Goal: Information Seeking & Learning: Learn about a topic

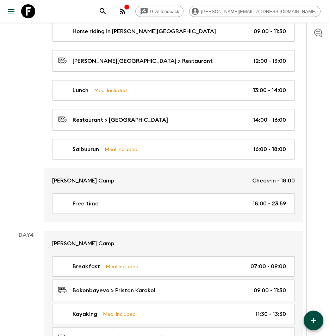
scroll to position [817, 0]
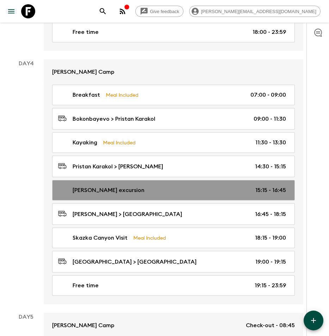
click at [99, 187] on p "Jety Oguz excursion" at bounding box center [109, 190] width 72 height 8
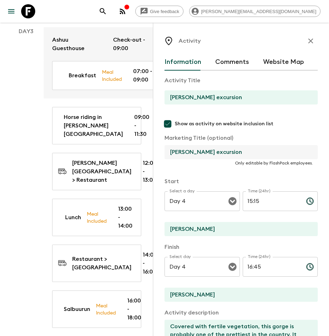
drag, startPoint x: 231, startPoint y: 153, endPoint x: 169, endPoint y: 155, distance: 61.4
click at [169, 155] on input "Jety Oguz excursion" at bounding box center [239, 152] width 148 height 14
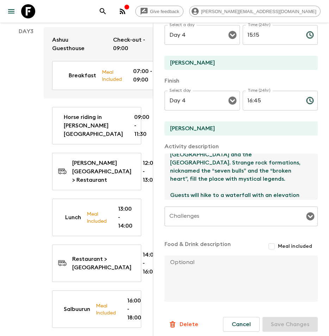
scroll to position [57, 0]
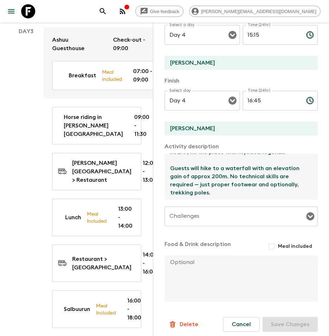
drag, startPoint x: 170, startPoint y: 161, endPoint x: 227, endPoint y: 197, distance: 67.3
click at [227, 197] on textarea "Covered with fertile vegetation, this gorge is probably one of the prettiest in…" at bounding box center [239, 176] width 148 height 46
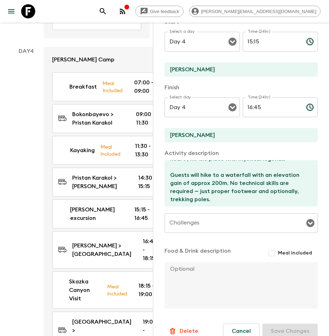
scroll to position [1187, 0]
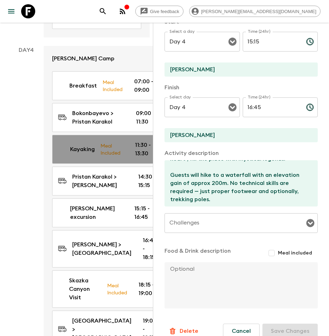
click at [80, 153] on p "Kayaking" at bounding box center [82, 149] width 25 height 8
type input "Kayaking"
type input "Pristan Karakol"
type textarea "Today we are going kayaking. Lasting approx 2 hours, these tours take place dur…"
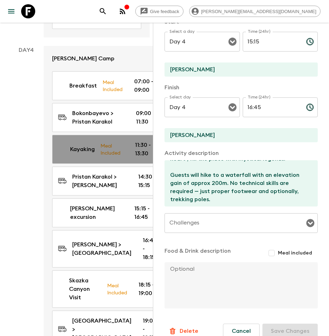
checkbox input "true"
type textarea "Picnic Lunch"
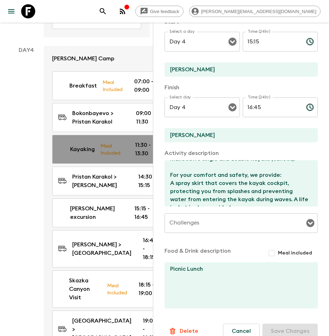
type input "11:30"
type input "13:30"
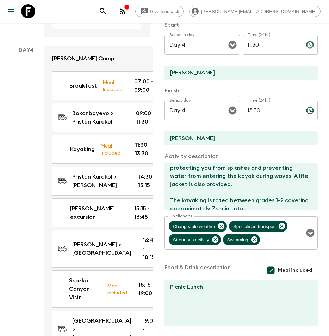
scroll to position [162, 0]
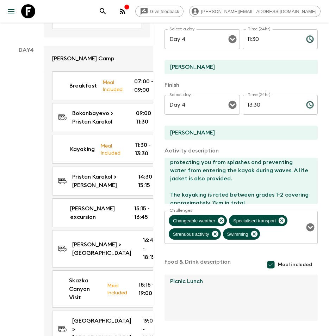
drag, startPoint x: 214, startPoint y: 282, endPoint x: 166, endPoint y: 285, distance: 48.4
click at [166, 285] on textarea "Picnic Lunch" at bounding box center [239, 297] width 148 height 46
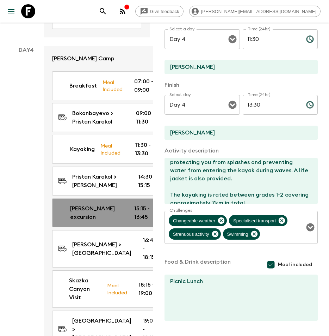
click at [91, 221] on p "Jety Oguz excursion" at bounding box center [96, 212] width 53 height 17
type input "Jety Oguz excursion"
type input "Jeti Oguz"
type textarea "Covered with fertile vegetation, this gorge is probably one of the prettiest in…"
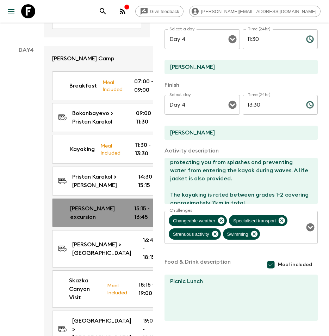
checkbox input "false"
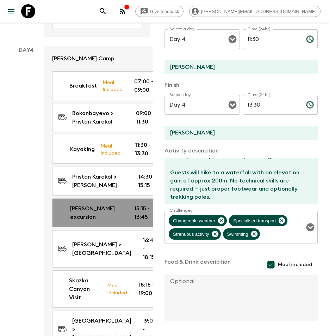
type input "15:15"
type input "16:45"
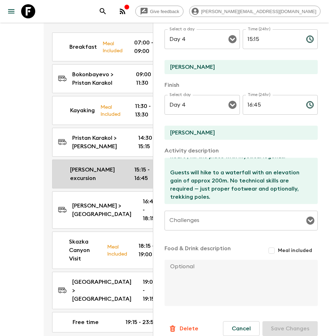
scroll to position [1239, 0]
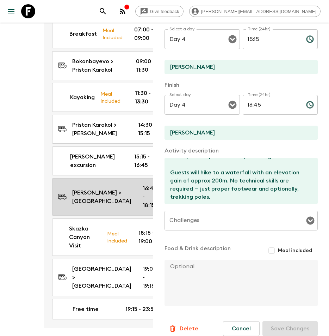
click at [90, 205] on p "Jety Oguz > Skazka Canyon" at bounding box center [101, 196] width 59 height 17
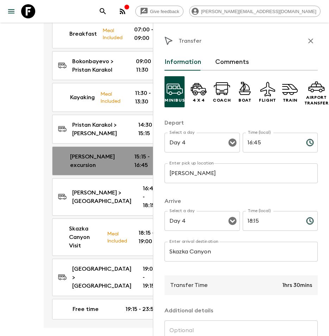
click at [93, 169] on p "Jety Oguz excursion" at bounding box center [96, 160] width 53 height 17
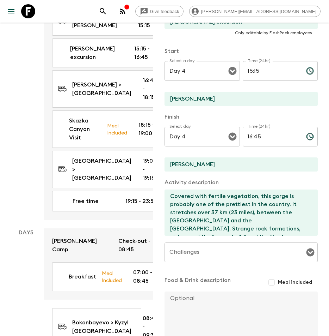
scroll to position [130, 0]
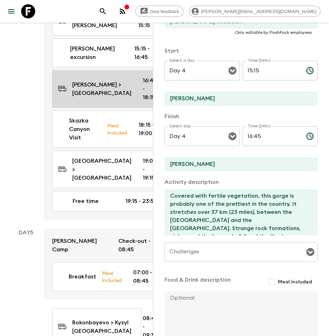
click at [93, 97] on p "Jety Oguz > Skazka Canyon" at bounding box center [101, 88] width 59 height 17
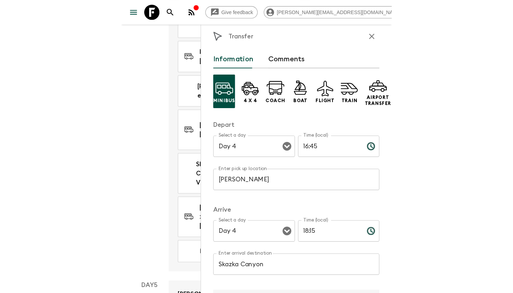
scroll to position [7, 0]
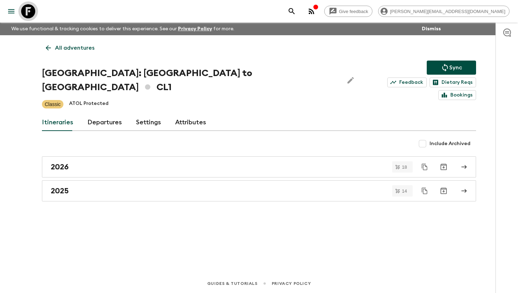
click at [31, 14] on icon at bounding box center [28, 11] width 14 height 14
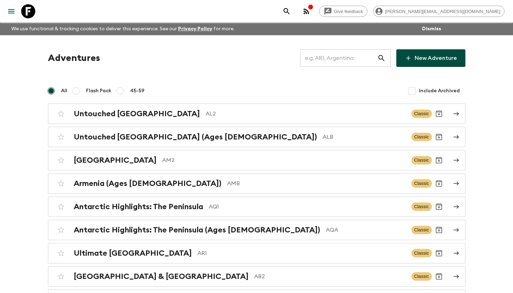
click at [345, 63] on input "text" at bounding box center [338, 58] width 77 height 20
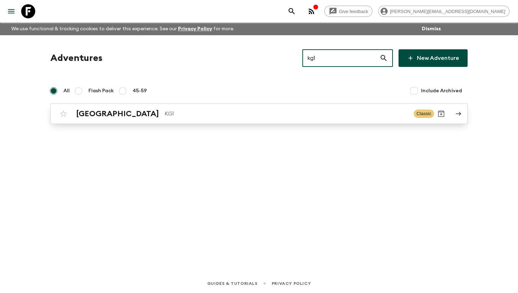
type input "kg1"
click at [80, 121] on div "Kyrgyzstan KG1 Classic" at bounding box center [245, 114] width 378 height 14
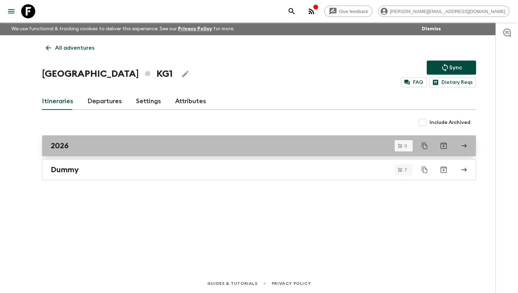
click at [69, 151] on link "2026" at bounding box center [259, 145] width 434 height 21
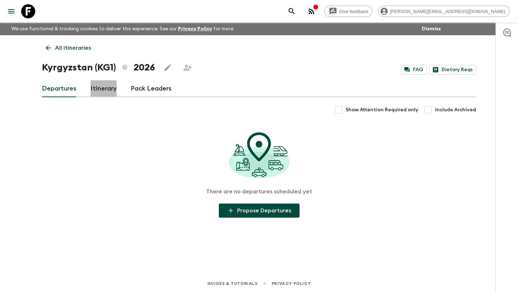
click at [107, 90] on link "Itinerary" at bounding box center [104, 88] width 26 height 17
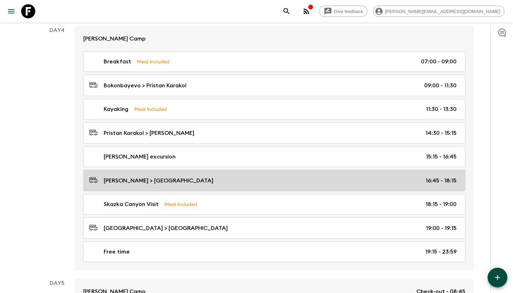
scroll to position [844, 0]
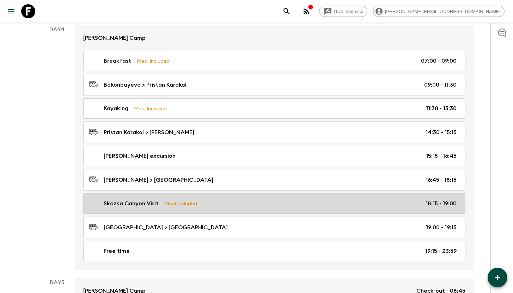
click at [134, 206] on link "Skazka Canyon Visit Meal Included 18:15 - 19:00" at bounding box center [274, 204] width 382 height 20
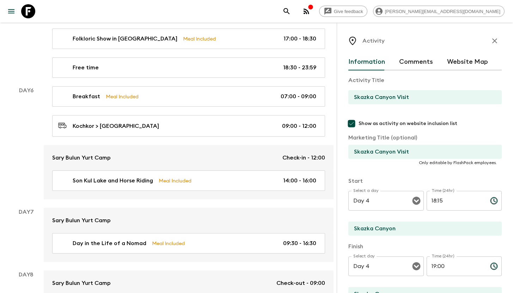
scroll to position [1312, 0]
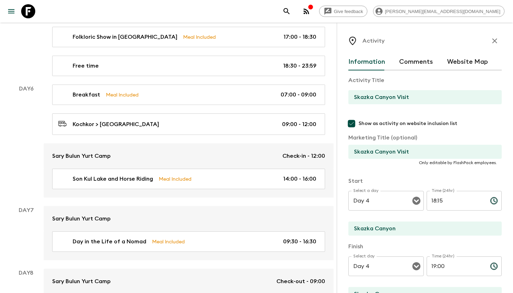
click at [347, 173] on div "Activity Information Comments Website Map Activity Title Skazka Canyon Visit Sh…" at bounding box center [425, 169] width 176 height 293
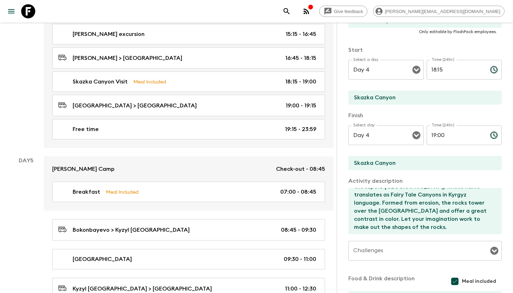
scroll to position [992, 0]
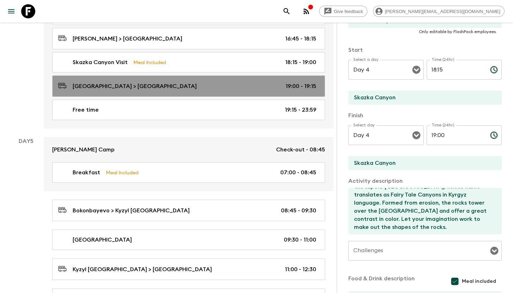
click at [151, 84] on p "[GEOGRAPHIC_DATA] > [GEOGRAPHIC_DATA]" at bounding box center [135, 86] width 124 height 8
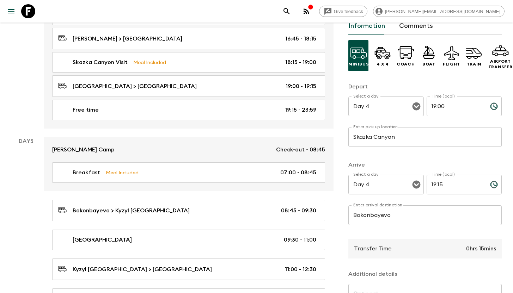
scroll to position [120, 0]
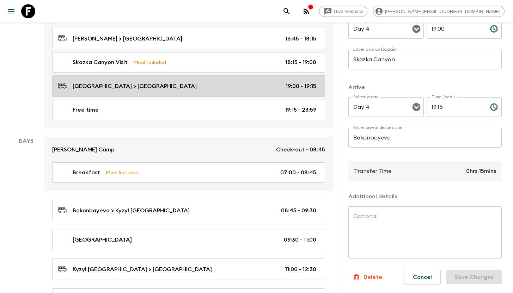
click at [121, 87] on p "[GEOGRAPHIC_DATA] > [GEOGRAPHIC_DATA]" at bounding box center [135, 86] width 124 height 8
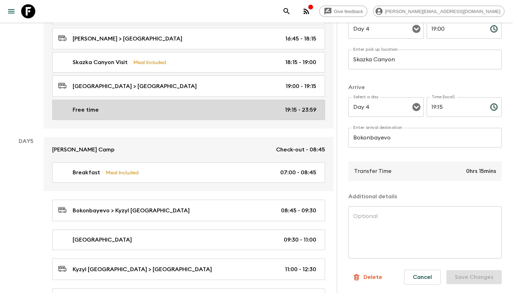
click at [116, 111] on div "Free time 19:15 - 23:59" at bounding box center [187, 110] width 258 height 8
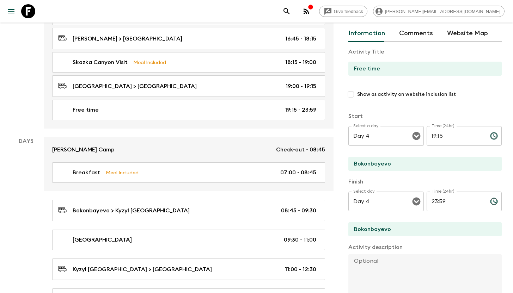
scroll to position [8, 0]
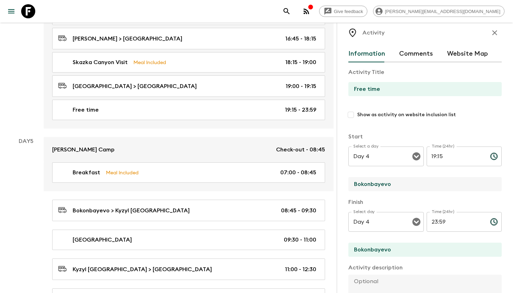
drag, startPoint x: 402, startPoint y: 186, endPoint x: 349, endPoint y: 183, distance: 52.7
click at [349, 183] on input "Bokonbayevo" at bounding box center [422, 184] width 148 height 14
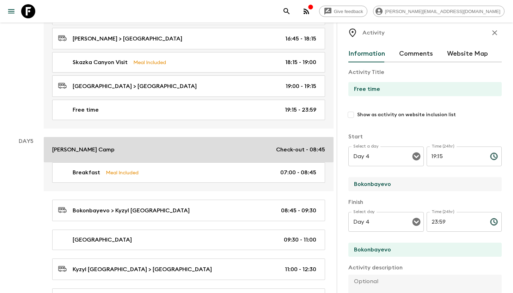
click at [87, 149] on p "Sonun Yurt Camp" at bounding box center [83, 150] width 62 height 8
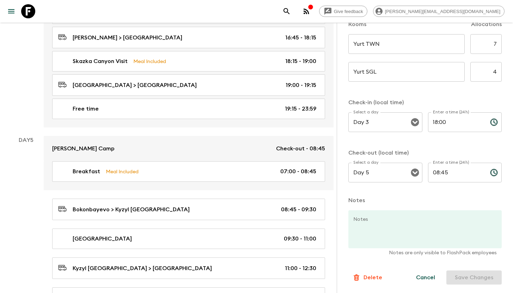
scroll to position [994, 0]
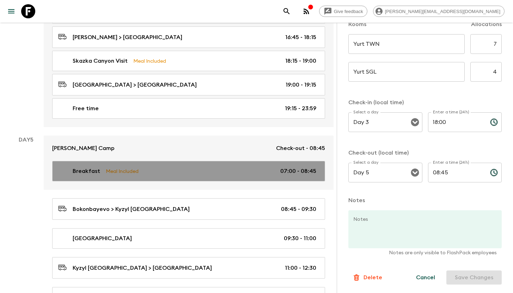
click at [93, 169] on p "Breakfast" at bounding box center [87, 171] width 28 height 8
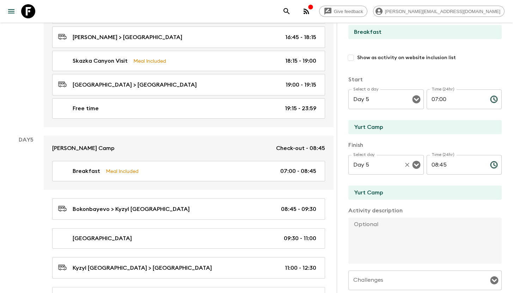
scroll to position [90, 0]
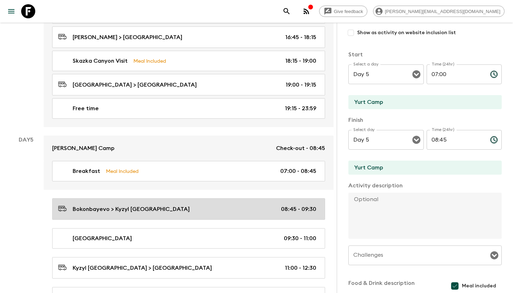
click at [128, 211] on div "Bokonbayevo > Kyzyl Tuu Village 08:45 - 09:30" at bounding box center [187, 210] width 258 height 10
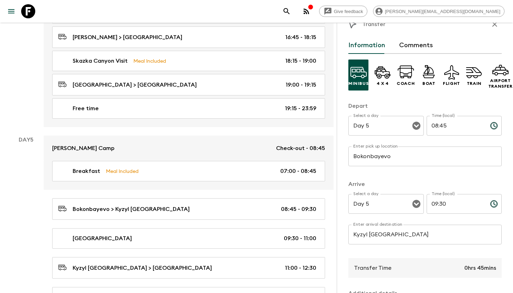
scroll to position [17, 0]
click at [408, 234] on input "Kyzyl Tuu Village" at bounding box center [424, 235] width 153 height 20
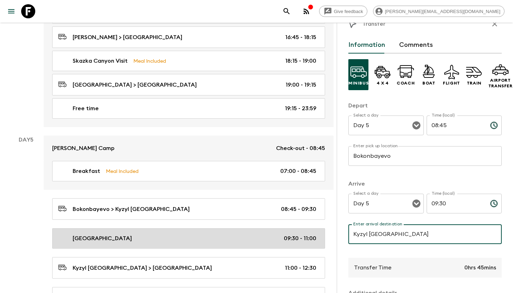
click at [101, 238] on p "Yurt Building" at bounding box center [102, 239] width 59 height 8
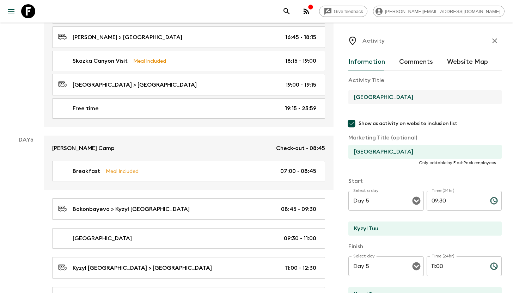
drag, startPoint x: 397, startPoint y: 100, endPoint x: 351, endPoint y: 96, distance: 47.1
click at [351, 96] on input "Yurt Building" at bounding box center [422, 97] width 148 height 14
